Goal: Task Accomplishment & Management: Complete application form

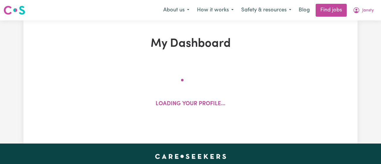
click at [367, 12] on span "Jansty" at bounding box center [367, 10] width 11 height 6
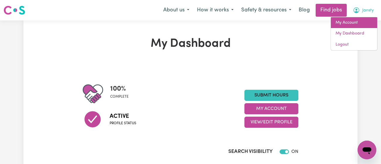
click at [354, 25] on link "My Account" at bounding box center [354, 22] width 46 height 11
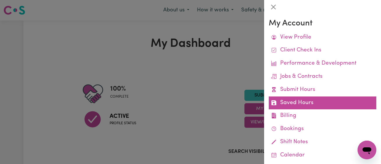
click at [324, 108] on link "Saved Hours" at bounding box center [322, 103] width 107 height 13
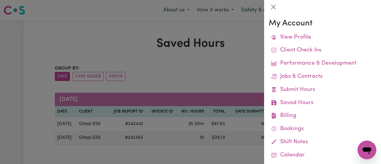
click at [228, 68] on div at bounding box center [190, 82] width 381 height 164
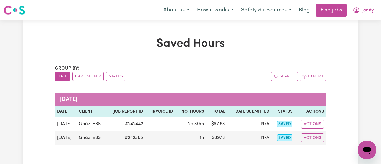
scroll to position [2, 0]
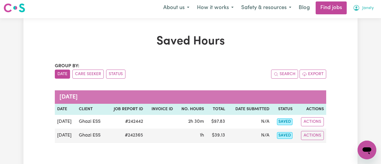
click at [359, 11] on button "Jansty" at bounding box center [363, 8] width 28 height 12
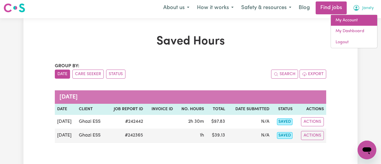
click at [347, 19] on link "My Account" at bounding box center [354, 20] width 46 height 11
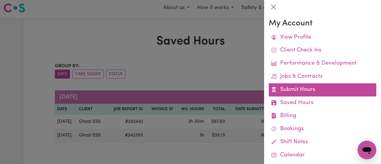
click at [309, 94] on link "Submit Hours" at bounding box center [322, 89] width 107 height 13
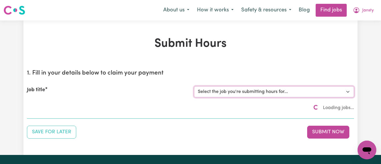
click at [287, 89] on select "Select the job you're submitting hours for..." at bounding box center [274, 91] width 160 height 11
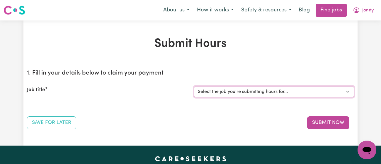
select select "11718"
click at [194, 86] on select "Select the job you're submitting hours for... [[PERSON_NAME]] [DEMOGRAPHIC_DATA…" at bounding box center [274, 91] width 160 height 11
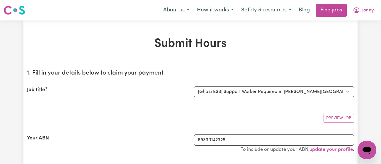
click at [184, 109] on div "Preview Job" at bounding box center [190, 116] width 327 height 14
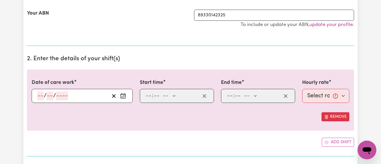
scroll to position [197, 0]
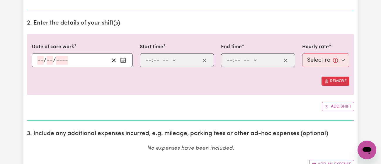
click at [59, 63] on div "/ /" at bounding box center [82, 60] width 101 height 14
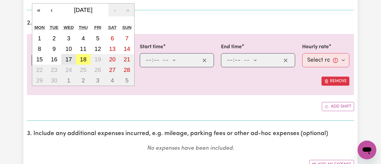
click at [74, 60] on button "17" at bounding box center [68, 59] width 15 height 11
type input "[DATE]"
type input "17"
type input "9"
type input "2025"
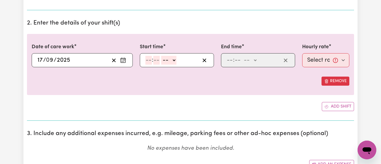
click at [148, 62] on input "number" at bounding box center [148, 60] width 6 height 9
type input "11"
type input "00"
click at [168, 58] on select "-- am pm" at bounding box center [168, 60] width 15 height 9
select select "am"
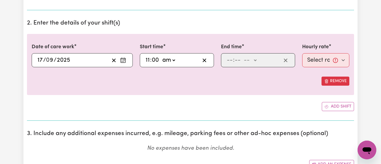
click at [161, 56] on select "-- am pm" at bounding box center [168, 60] width 15 height 9
type input "11:00"
type input "0"
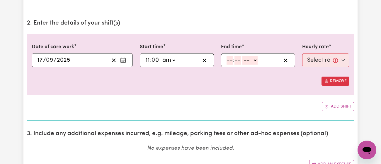
click at [231, 61] on input "number" at bounding box center [229, 60] width 6 height 9
type input "12"
type input "00"
click at [249, 58] on select "-- am pm" at bounding box center [250, 60] width 15 height 9
select select "pm"
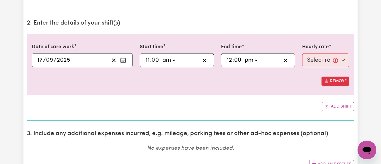
click at [243, 56] on select "-- am pm" at bounding box center [250, 60] width 15 height 9
type input "12:00"
type input "0"
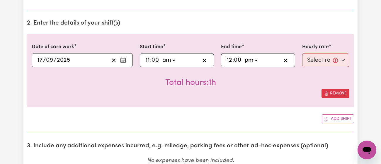
click at [301, 62] on div "Hourly rate Select rate... $43.00 (Weekday) $72.00 (Public Holiday)" at bounding box center [325, 55] width 54 height 24
click at [336, 66] on select "Select rate... $43.00 (Weekday) $72.00 (Public Holiday)" at bounding box center [325, 60] width 47 height 14
select select "43-Weekday"
click at [302, 53] on select "Select rate... $43.00 (Weekday) $72.00 (Public Holiday)" at bounding box center [325, 60] width 47 height 14
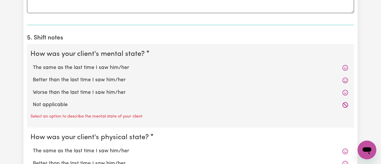
scroll to position [426, 0]
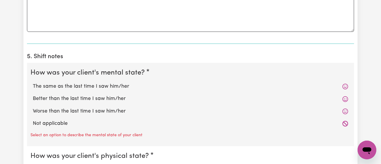
click at [100, 87] on label "The same as the last time I saw him/her" at bounding box center [190, 87] width 315 height 8
click at [33, 83] on input "The same as the last time I saw him/her" at bounding box center [33, 83] width 0 height 0
radio input "true"
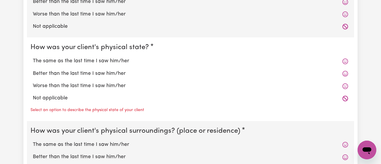
scroll to position [523, 0]
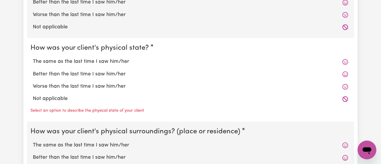
click at [106, 59] on label "The same as the last time I saw him/her" at bounding box center [190, 62] width 315 height 8
click at [33, 58] on input "The same as the last time I saw him/her" at bounding box center [33, 58] width 0 height 0
radio input "true"
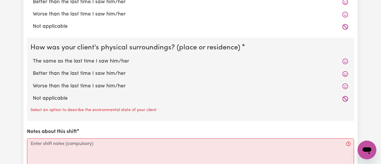
scroll to position [600, 0]
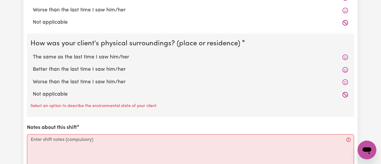
click at [107, 69] on label "Better than the last time I saw him/her" at bounding box center [190, 70] width 315 height 8
click at [33, 66] on input "Better than the last time I saw him/her" at bounding box center [33, 66] width 0 height 0
radio input "true"
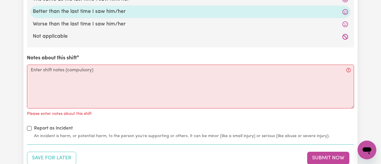
scroll to position [657, 0]
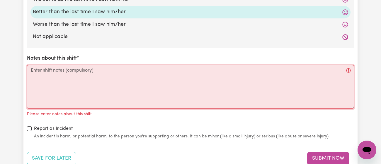
click at [107, 69] on textarea "Notes about this shift" at bounding box center [190, 87] width 327 height 44
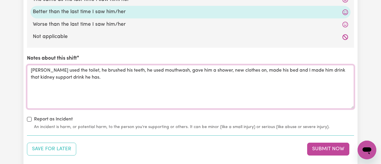
type textarea "[PERSON_NAME] used the toilet, he brushed his teeth, he used mouthwash, gave hi…"
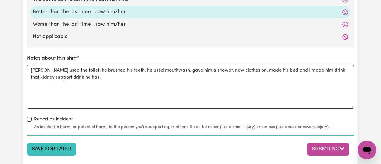
click at [63, 147] on button "Save for Later" at bounding box center [51, 149] width 49 height 13
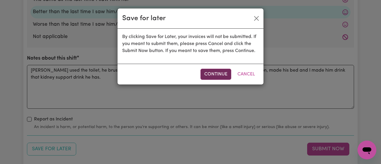
click at [206, 77] on button "Continue" at bounding box center [215, 74] width 31 height 11
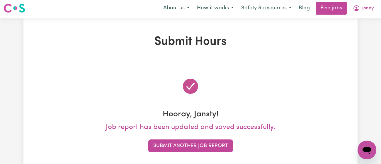
scroll to position [0, 0]
